Goal: Task Accomplishment & Management: Manage account settings

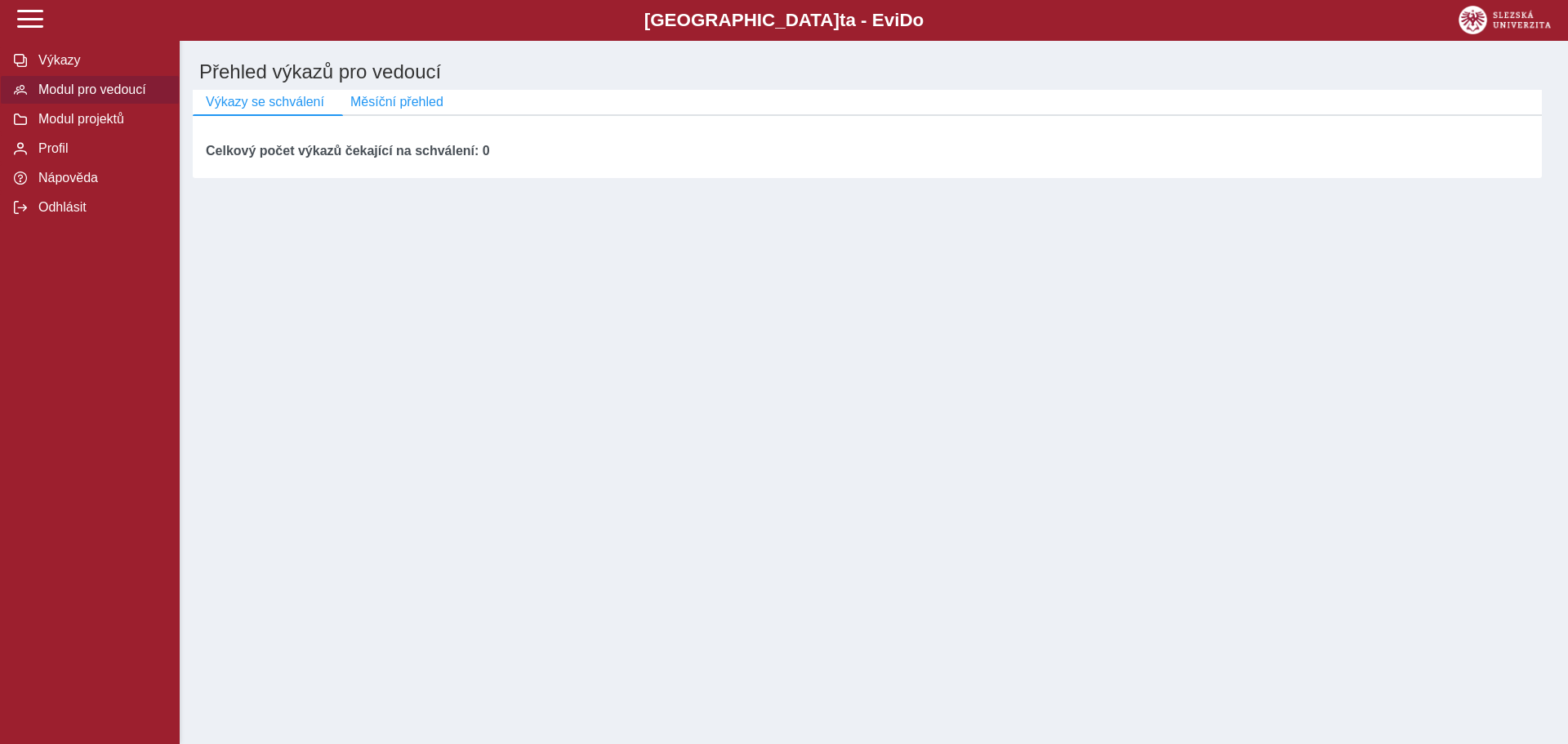
click at [82, 97] on span "Modul pro vedoucí" at bounding box center [100, 89] width 132 height 14
click at [69, 215] on span "Odhlásit" at bounding box center [100, 207] width 132 height 14
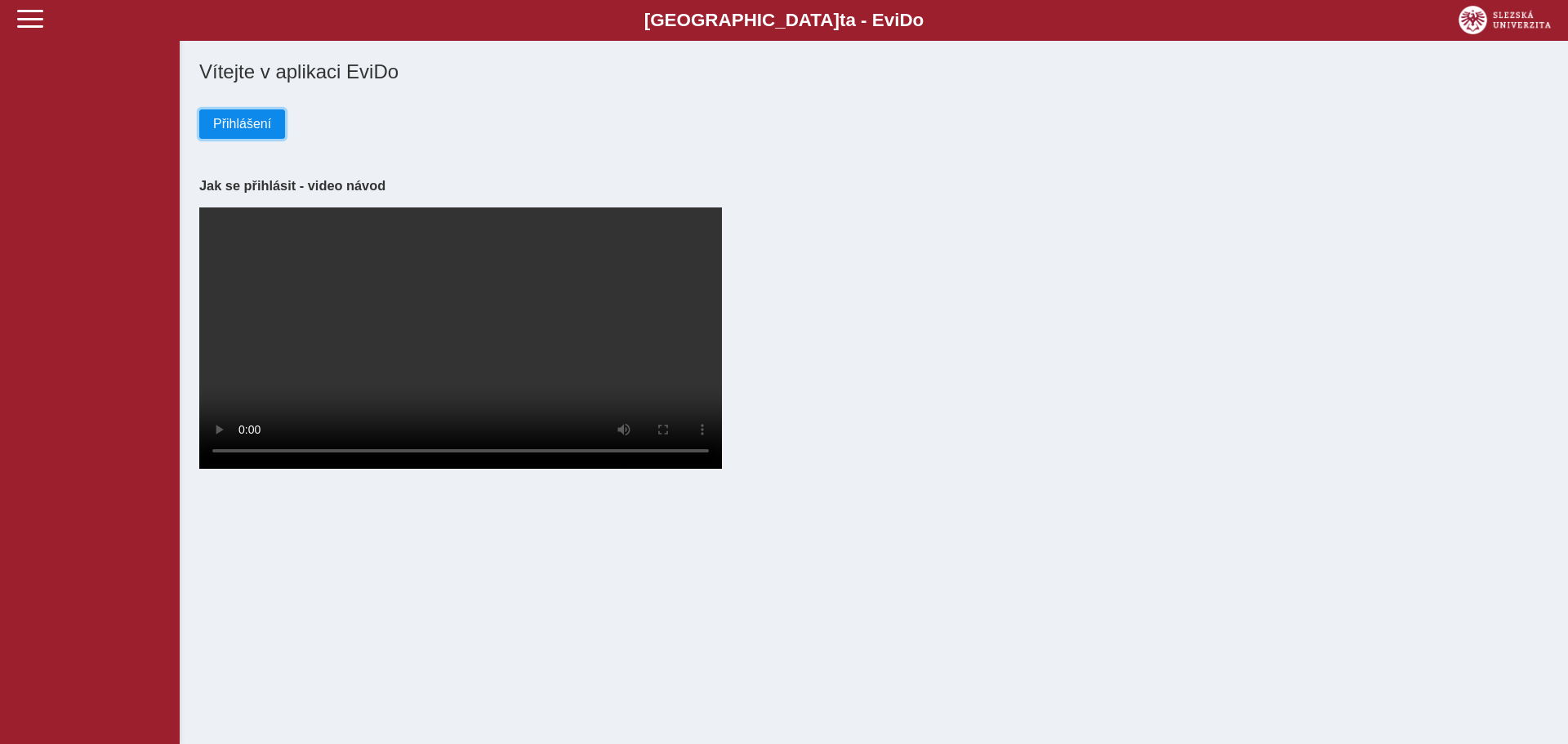
click at [243, 127] on span "Přihlášení" at bounding box center [242, 124] width 58 height 14
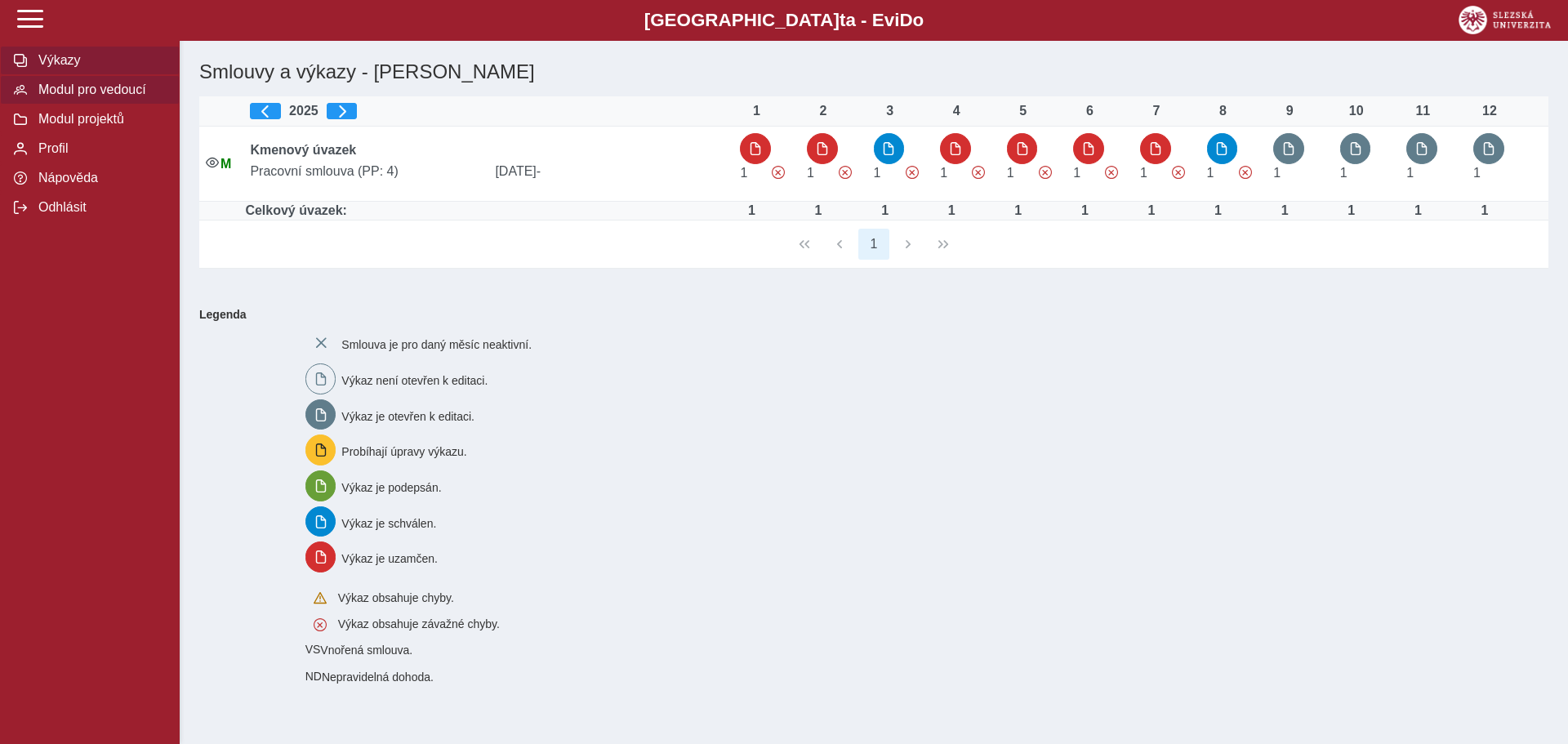
click at [130, 94] on span "Modul pro vedoucí" at bounding box center [100, 89] width 132 height 14
